Goal: Information Seeking & Learning: Find contact information

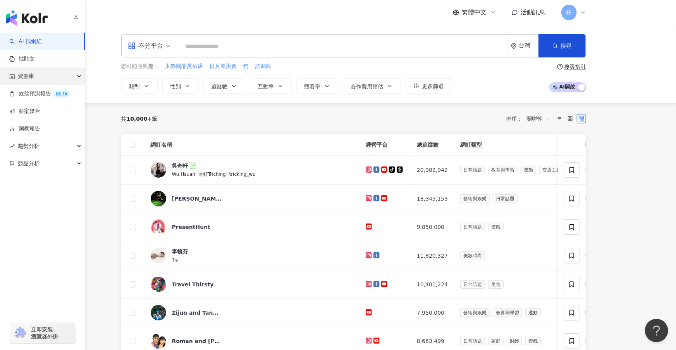
click at [75, 78] on div "資源庫" at bounding box center [42, 75] width 85 height 17
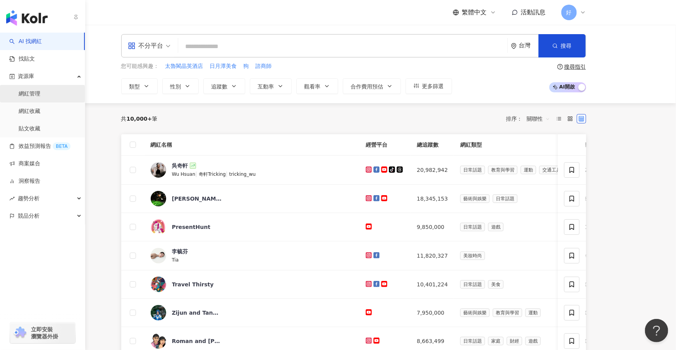
click at [40, 96] on link "網紅管理" at bounding box center [30, 94] width 22 height 8
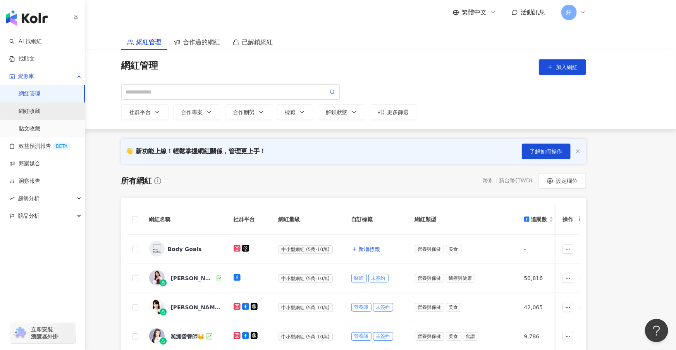
click at [40, 110] on link "網紅收藏" at bounding box center [30, 111] width 22 height 8
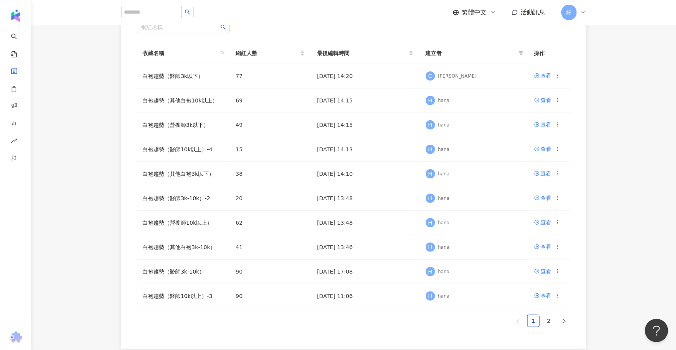
scroll to position [81, 0]
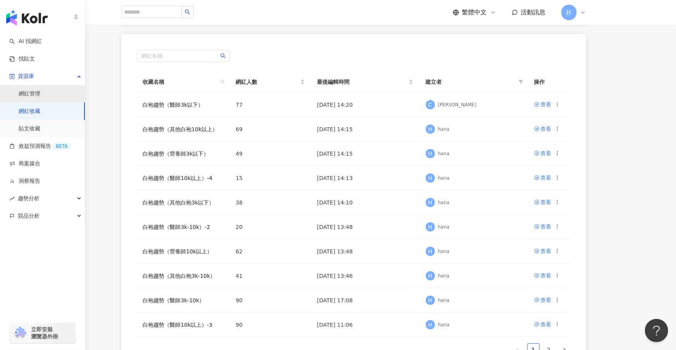
click at [40, 90] on link "網紅管理" at bounding box center [30, 94] width 22 height 8
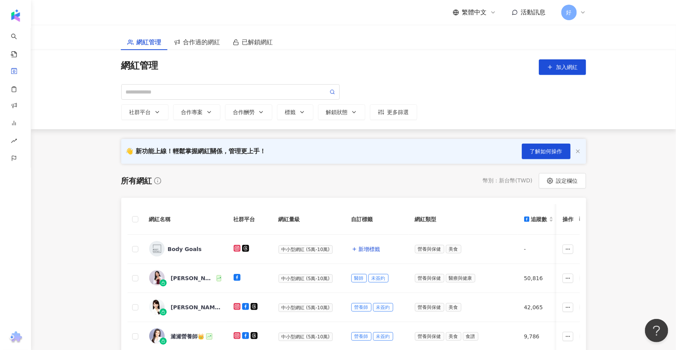
scroll to position [33, 0]
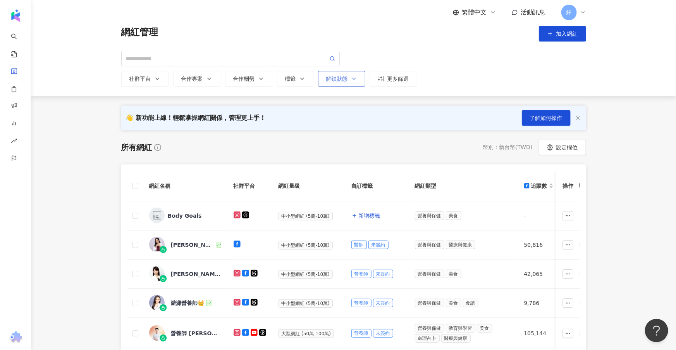
click at [355, 77] on icon "button" at bounding box center [354, 79] width 6 height 6
click at [250, 181] on th "社群平台" at bounding box center [250, 186] width 45 height 31
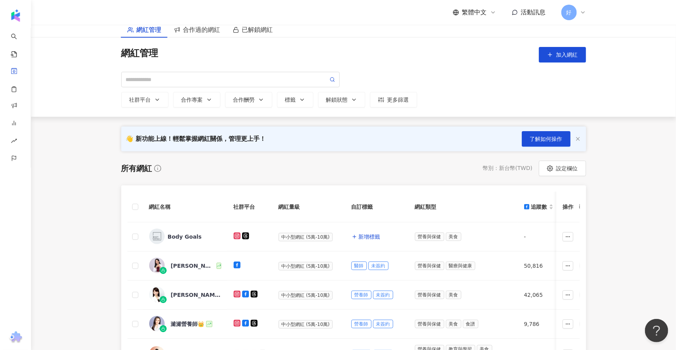
scroll to position [9, 0]
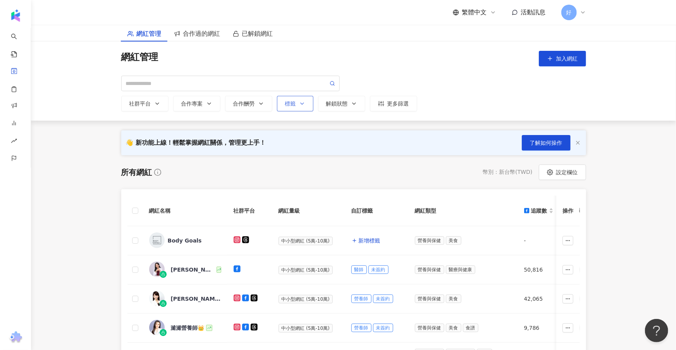
click at [300, 106] on icon "button" at bounding box center [302, 103] width 6 height 6
click at [303, 126] on div "請選擇或搜尋" at bounding box center [337, 131] width 102 height 13
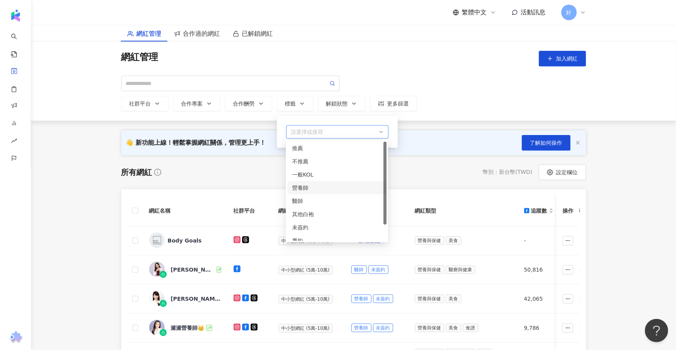
click at [344, 191] on div "營養師" at bounding box center [337, 187] width 90 height 9
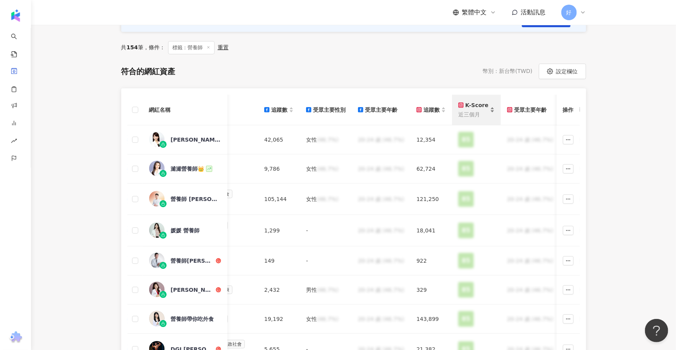
scroll to position [0, 263]
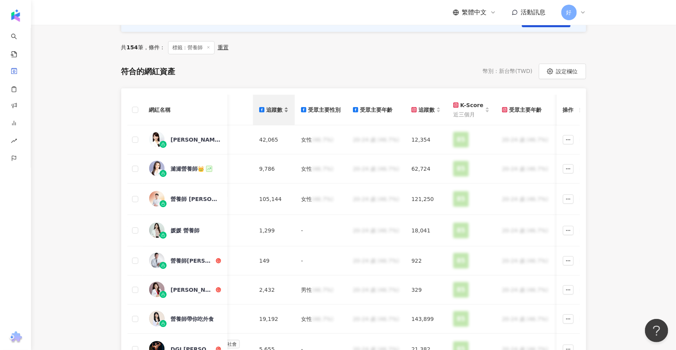
click at [274, 109] on div "追蹤數" at bounding box center [270, 109] width 23 height 9
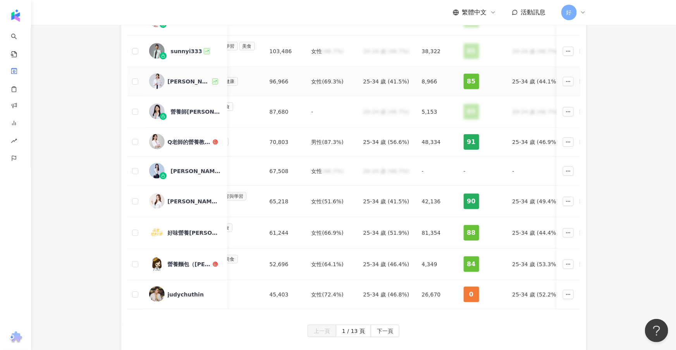
scroll to position [326, 0]
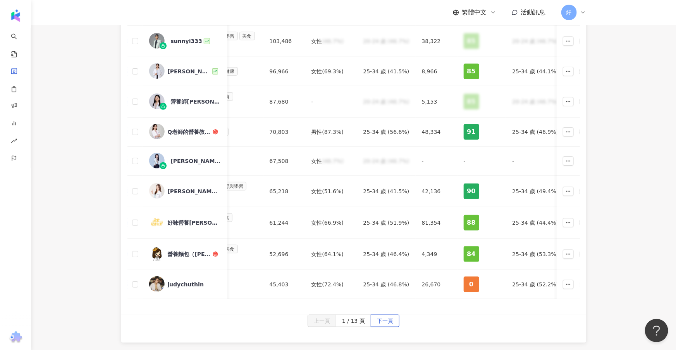
click at [391, 318] on span "下一頁" at bounding box center [385, 321] width 16 height 12
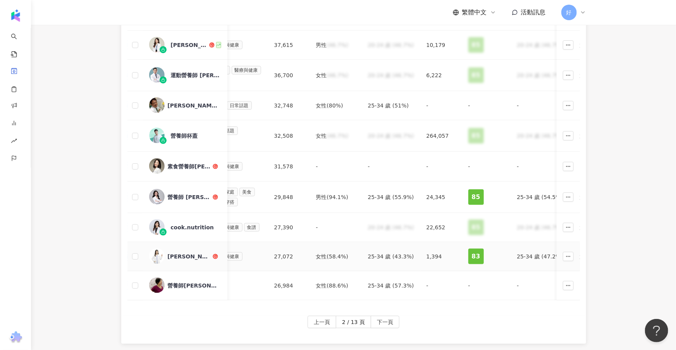
scroll to position [324, 0]
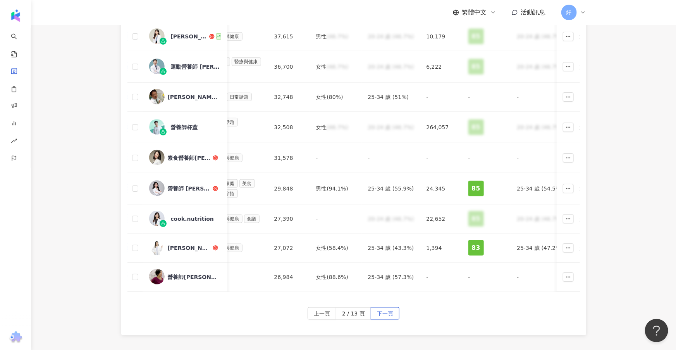
click at [388, 309] on span "下一頁" at bounding box center [385, 313] width 16 height 12
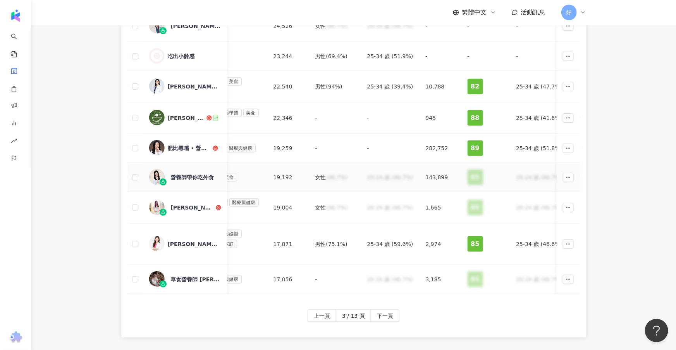
scroll to position [355, 0]
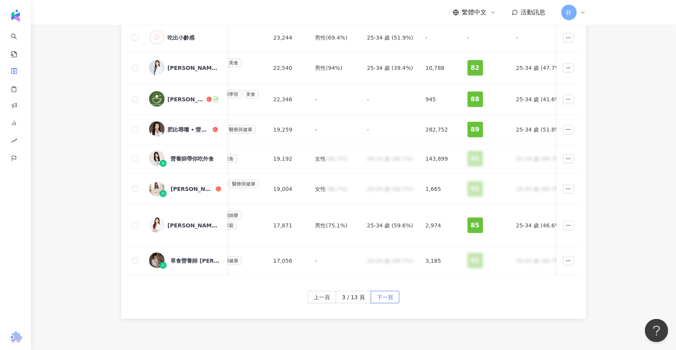
click at [386, 296] on span "下一頁" at bounding box center [385, 297] width 16 height 12
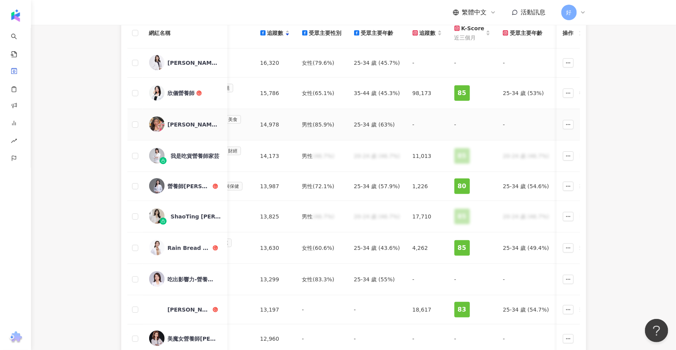
scroll to position [209, 0]
click at [186, 61] on div "[PERSON_NAME]營養師的營養週記" at bounding box center [193, 62] width 50 height 8
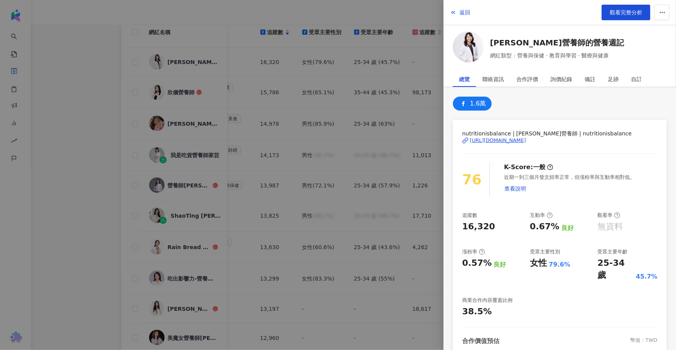
click at [501, 141] on div "[URL][DOMAIN_NAME]" at bounding box center [498, 140] width 56 height 7
